Goal: Information Seeking & Learning: Learn about a topic

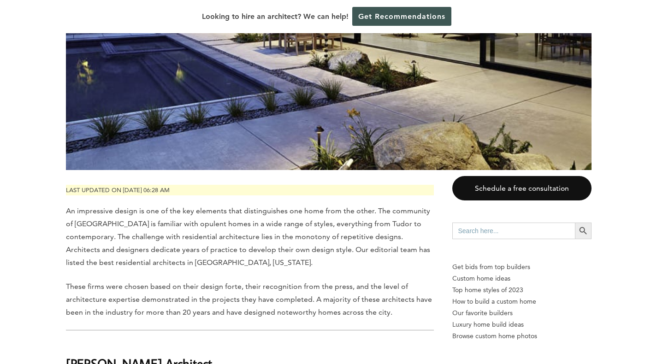
scroll to position [327, 0]
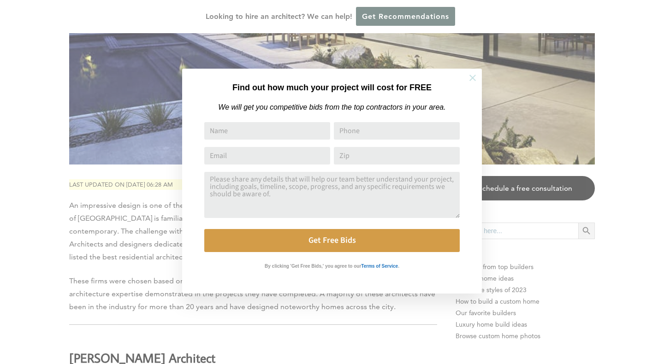
click at [479, 77] on button at bounding box center [472, 78] width 32 height 32
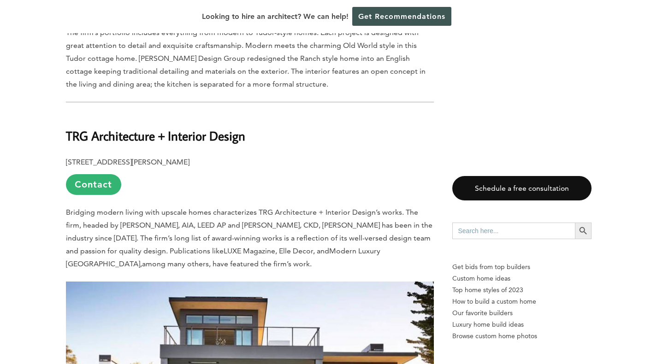
scroll to position [5065, 0]
click at [72, 127] on b "TRG Architecture + Interior Design" at bounding box center [155, 135] width 179 height 16
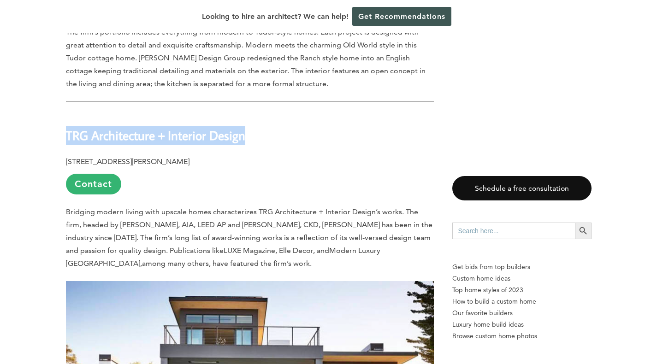
drag, startPoint x: 65, startPoint y: 73, endPoint x: 246, endPoint y: 80, distance: 180.9
copy b "TRG Architecture + Interior Design"
click at [95, 174] on link "Contact" at bounding box center [93, 184] width 55 height 21
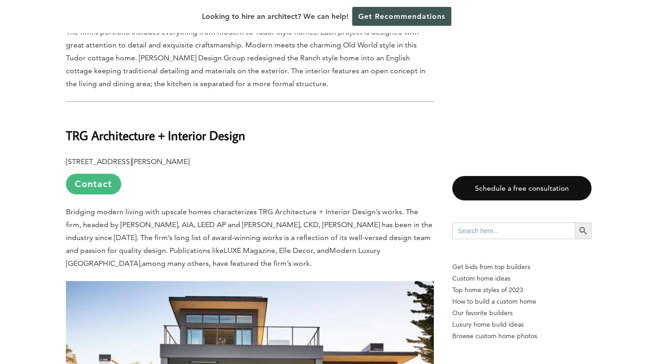
scroll to position [0, 0]
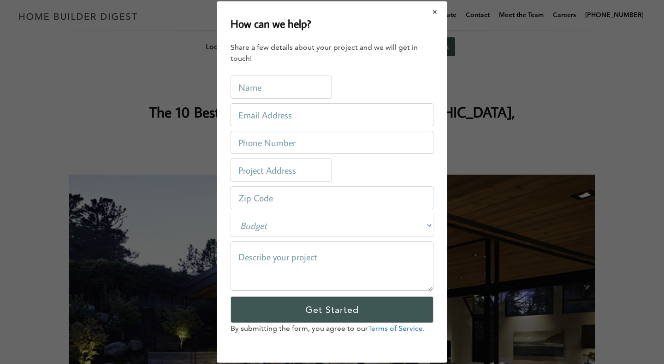
click at [436, 12] on button "Close modal" at bounding box center [435, 11] width 24 height 19
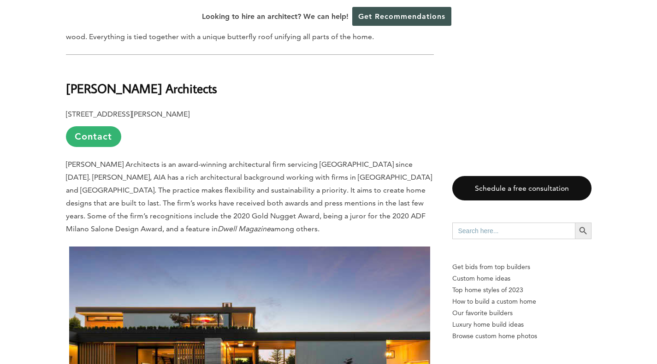
scroll to position [4168, 0]
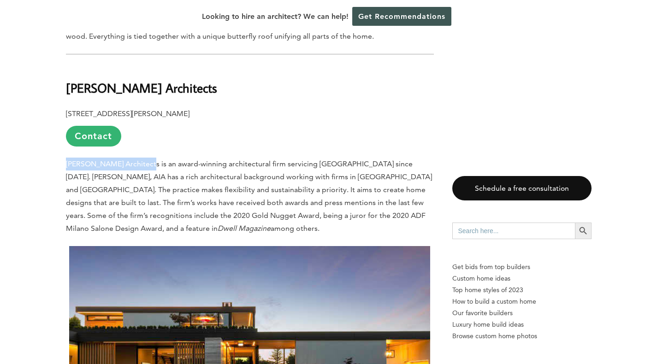
drag, startPoint x: 67, startPoint y: 104, endPoint x: 142, endPoint y: 103, distance: 75.2
click at [142, 158] on p "[PERSON_NAME] Architects is an award-winning architectural firm servicing [GEOG…" at bounding box center [250, 196] width 368 height 77
copy p "[PERSON_NAME] Architects"
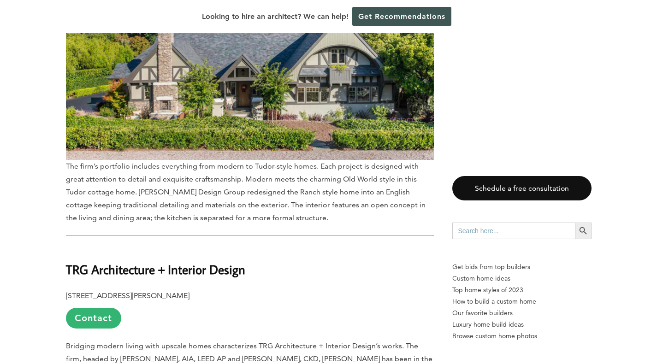
scroll to position [4887, 0]
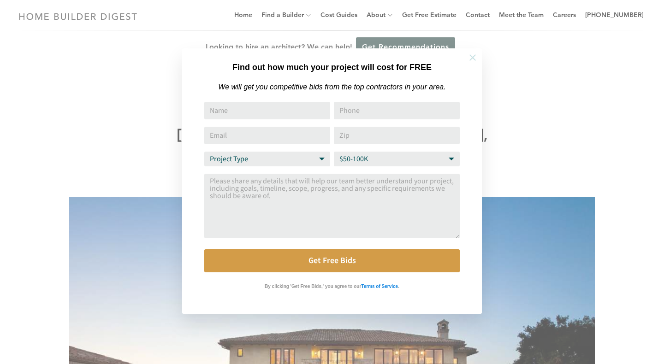
click at [473, 56] on icon at bounding box center [473, 58] width 10 height 10
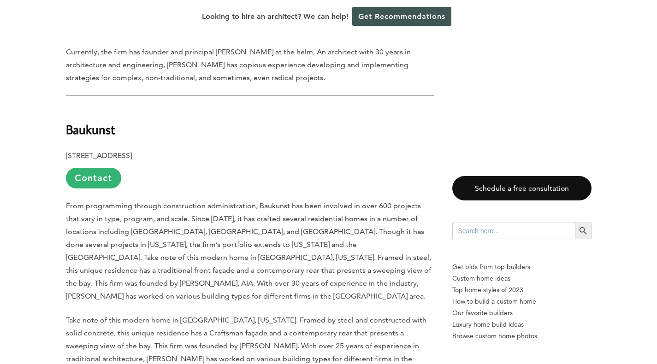
scroll to position [1016, 0]
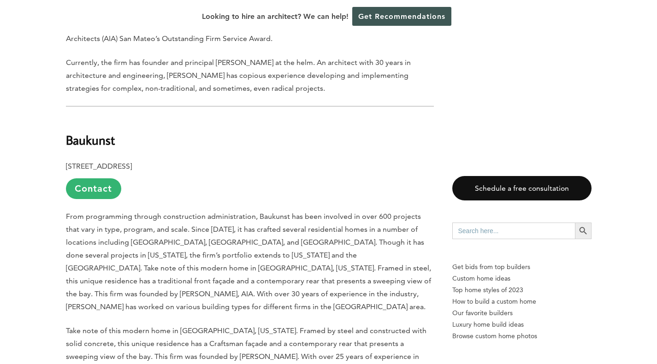
drag, startPoint x: 67, startPoint y: 103, endPoint x: 161, endPoint y: 104, distance: 94.5
click at [161, 118] on h2 "Baukunst" at bounding box center [250, 134] width 368 height 32
copy b "Baukunst"
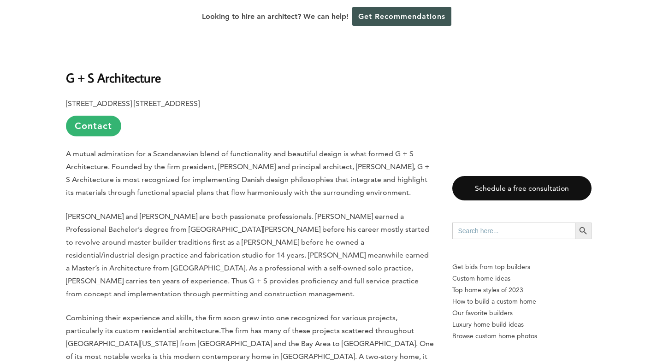
scroll to position [1913, 0]
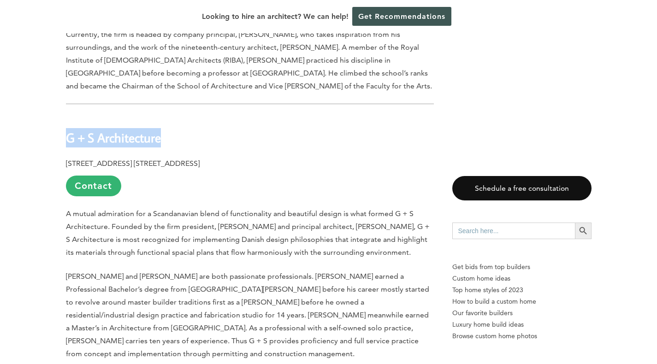
drag, startPoint x: 68, startPoint y: 39, endPoint x: 166, endPoint y: 47, distance: 98.6
click at [166, 115] on h2 "G + S Architecture" at bounding box center [250, 131] width 368 height 32
copy b "G + S Architecture"
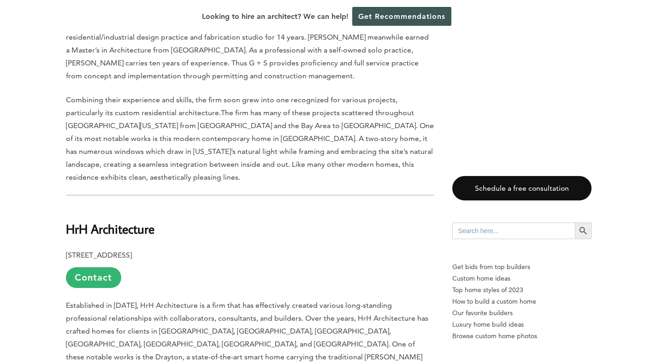
scroll to position [2191, 0]
